Goal: Information Seeking & Learning: Learn about a topic

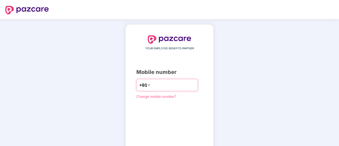
type input "**********"
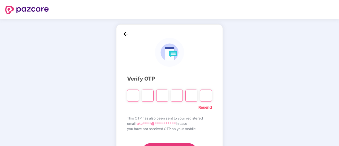
type input "*"
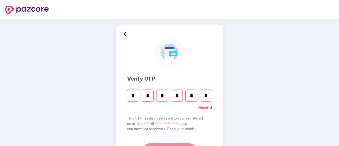
type input "*"
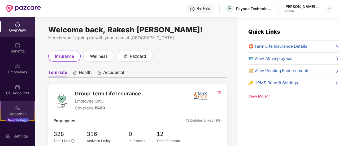
click at [24, 114] on div "Stepathon" at bounding box center [18, 113] width 34 height 5
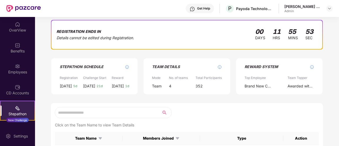
scroll to position [53, 0]
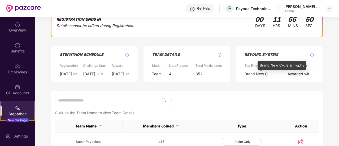
click at [263, 72] on div "Brand New Cycle & Trophy" at bounding box center [258, 74] width 27 height 6
click at [261, 70] on div "Brand New Cycle & Trophy" at bounding box center [282, 65] width 49 height 8
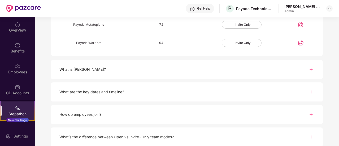
scroll to position [212, 0]
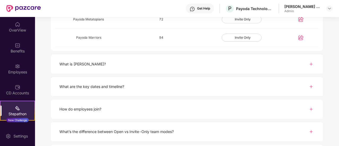
click at [117, 63] on div "What is [PERSON_NAME]?" at bounding box center [187, 64] width 272 height 19
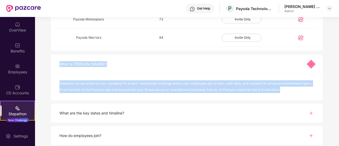
drag, startPoint x: 279, startPoint y: 89, endPoint x: 52, endPoint y: 54, distance: 230.0
click at [52, 55] on div "What is [PERSON_NAME]? Stepathon is now active at your company! It’s a team-bas…" at bounding box center [187, 78] width 272 height 46
copy div "What is [PERSON_NAME]? Stepathon is now active at your company! It’s a team-bas…"
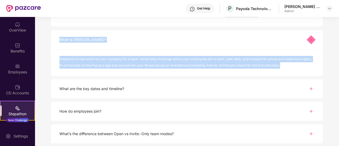
scroll to position [265, 0]
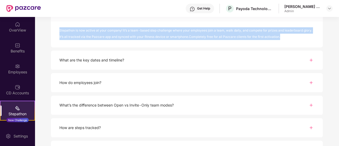
click at [311, 58] on img at bounding box center [311, 60] width 6 height 6
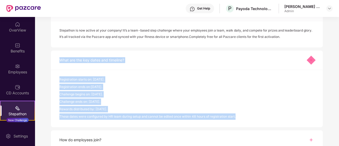
drag, startPoint x: 244, startPoint y: 117, endPoint x: 58, endPoint y: 61, distance: 194.9
click at [58, 61] on div "What are the key dates and timeline? Registration starts on: [DATE]. Registrati…" at bounding box center [187, 89] width 272 height 77
copy div "What are the key dates and timeline? Registration starts on: [DATE]. Registrati…"
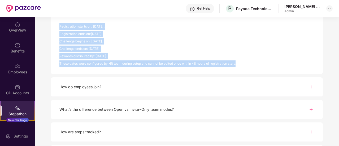
scroll to position [345, 0]
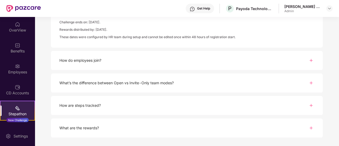
click at [122, 59] on div "How do employees join?" at bounding box center [187, 60] width 272 height 19
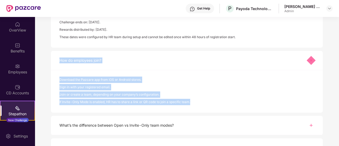
drag, startPoint x: 193, startPoint y: 101, endPoint x: 51, endPoint y: 53, distance: 149.6
click at [51, 53] on div "How do employees join? Download the Pazcare app from iOS or Android stores. Sig…" at bounding box center [187, 82] width 272 height 62
copy div "How do employees join? Download the Pazcare app from iOS or Android stores. Sig…"
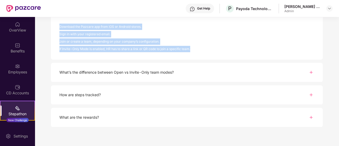
scroll to position [402, 0]
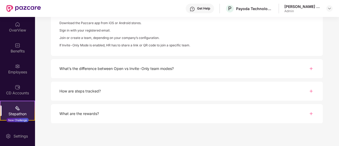
click at [238, 68] on div "What’s the difference between Open vs Invite-Only team modes?" at bounding box center [187, 68] width 272 height 19
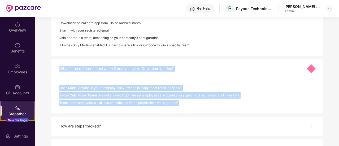
drag, startPoint x: 184, startPoint y: 102, endPoint x: 38, endPoint y: 61, distance: 151.0
click at [38, 61] on div "What is [PERSON_NAME]? Stepathon is now active at your company! It’s a team-bas…" at bounding box center [187, 4] width 304 height 310
copy div "What’s the difference between Open vs Invite-Only team modes? Open Mode: Anyone…"
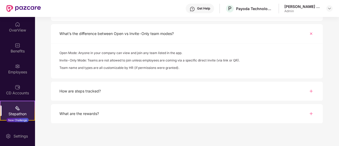
click at [109, 90] on div "How are steps tracked?" at bounding box center [187, 91] width 272 height 19
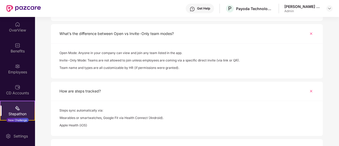
scroll to position [472, 0]
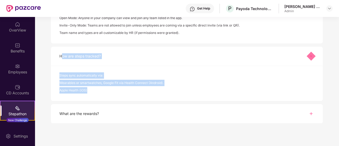
drag, startPoint x: 93, startPoint y: 89, endPoint x: 38, endPoint y: 60, distance: 62.3
copy div "How are steps tracked? Steps sync automatically via: Wearables or smartwatches,…"
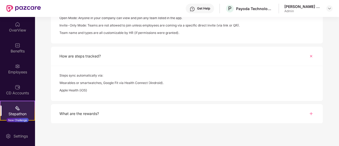
click at [119, 112] on div "What are the rewards?" at bounding box center [187, 113] width 272 height 19
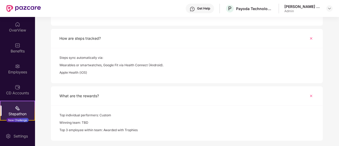
scroll to position [507, 0]
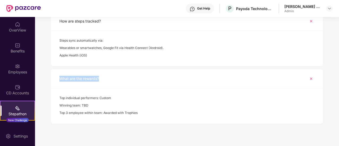
drag, startPoint x: 102, startPoint y: 77, endPoint x: 48, endPoint y: 71, distance: 55.2
copy div "What are the rewards?"
